Goal: Information Seeking & Learning: Learn about a topic

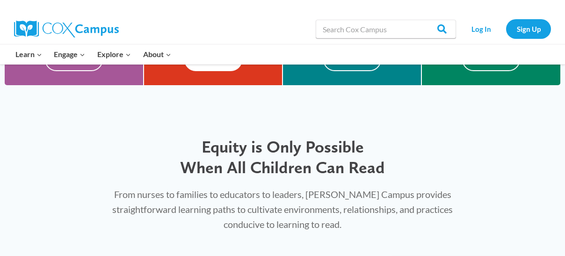
scroll to position [327, 0]
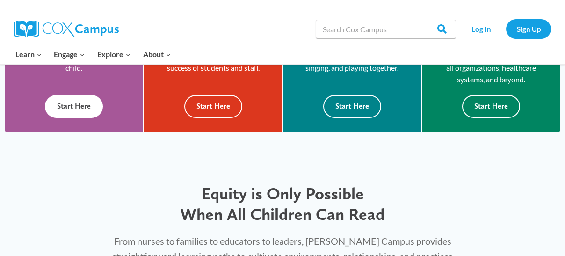
click at [87, 111] on button "Start Here" at bounding box center [74, 106] width 58 height 23
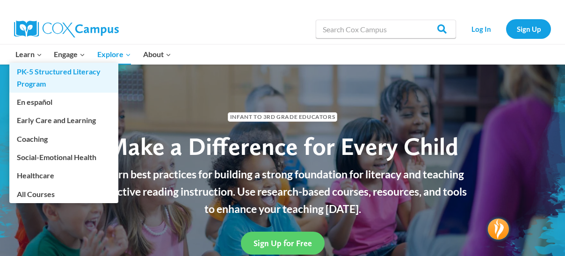
click at [37, 74] on link "PK-5 Structured Literacy Program" at bounding box center [63, 78] width 109 height 30
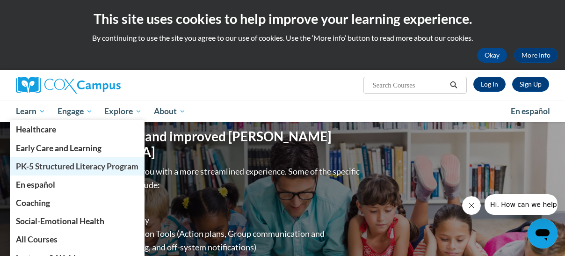
scroll to position [47, 0]
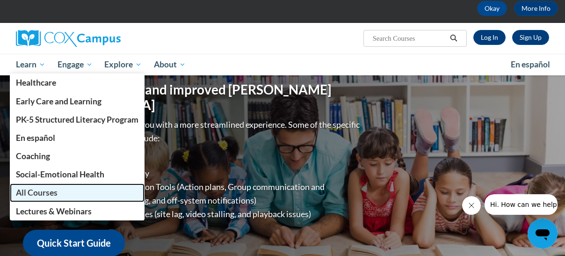
click at [45, 188] on span "All Courses" at bounding box center [37, 192] width 42 height 10
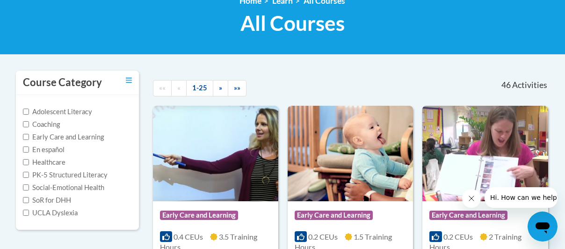
click at [73, 177] on label "PK-5 Structured Literacy" at bounding box center [65, 175] width 85 height 10
click at [29, 177] on input "PK-5 Structured Literacy" at bounding box center [26, 175] width 6 height 6
checkbox input "true"
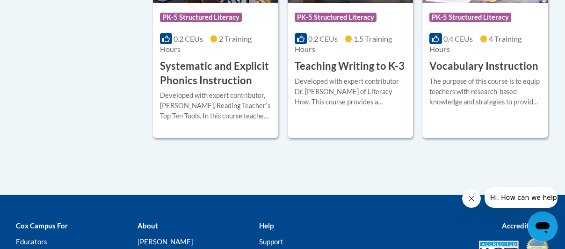
scroll to position [1028, 0]
